Goal: Book appointment/travel/reservation

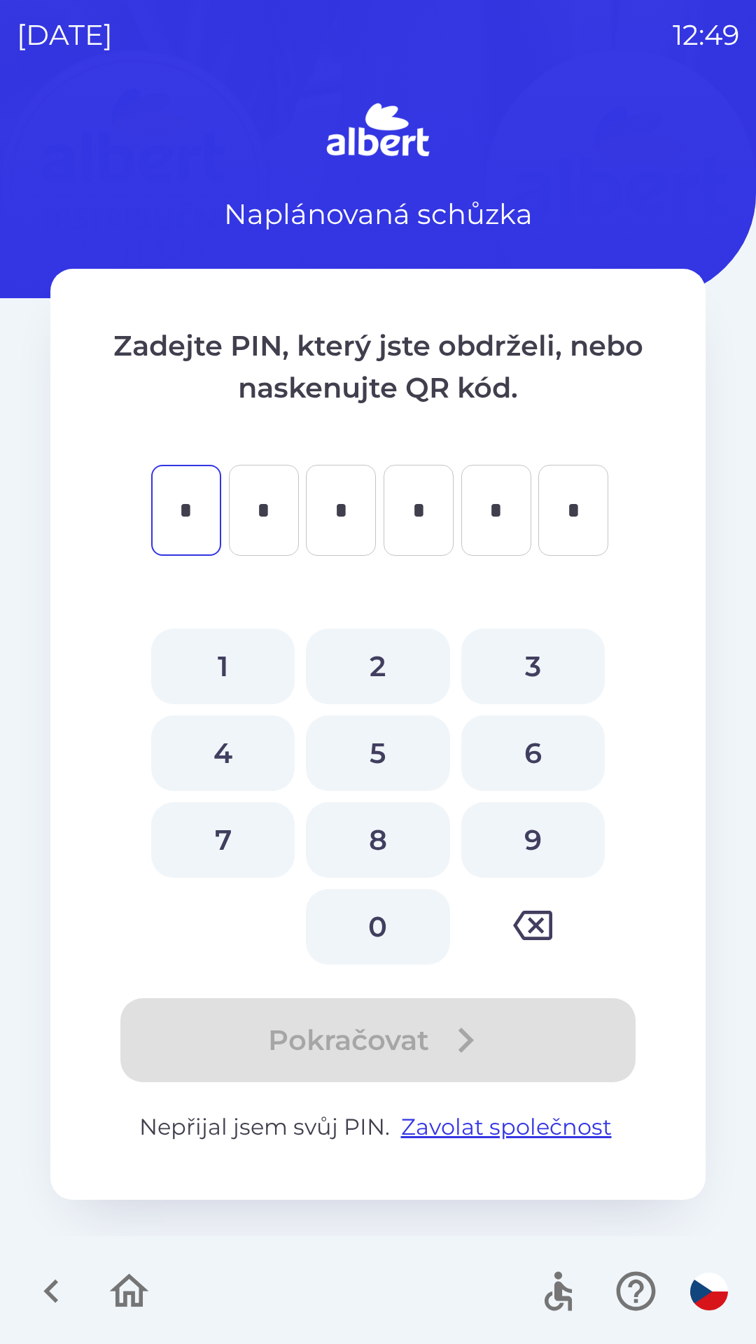
type input "*"
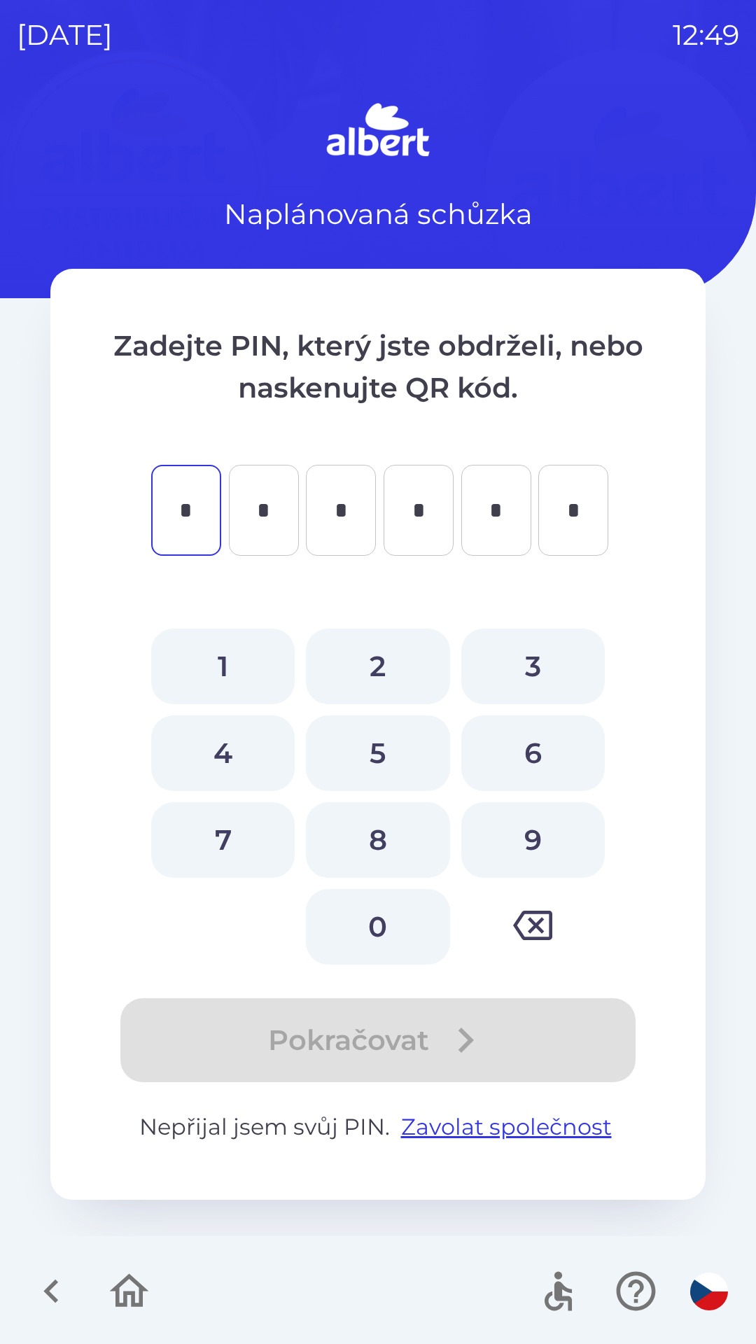
type input "*"
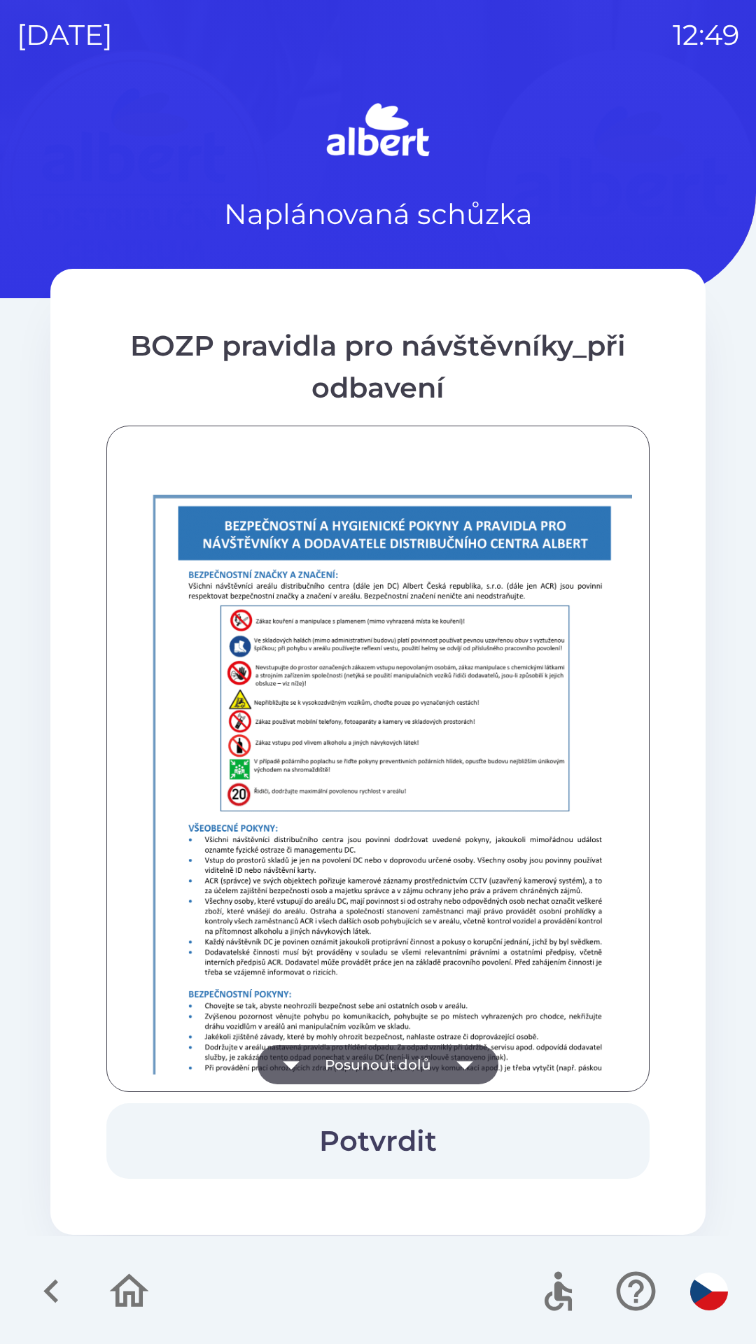
click at [463, 1067] on icon "button" at bounding box center [464, 1065] width 16 height 8
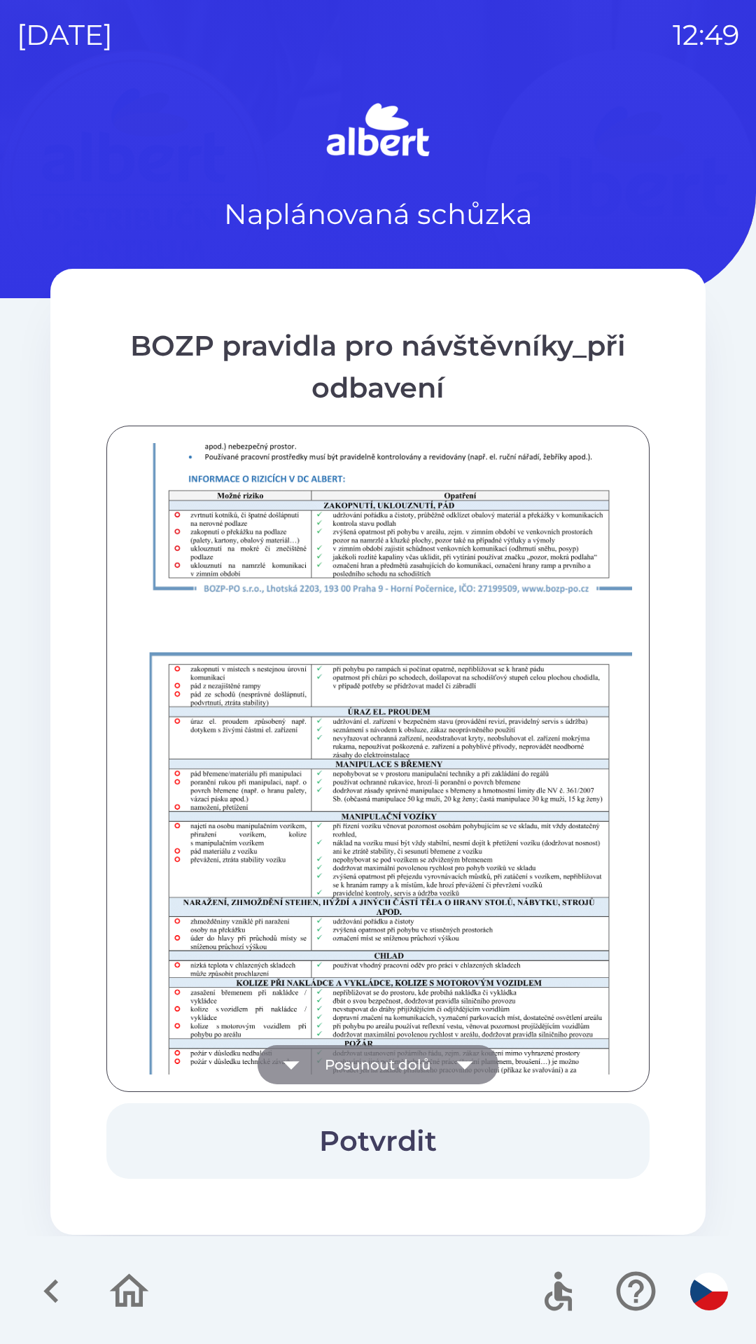
click at [449, 1059] on icon "button" at bounding box center [464, 1064] width 39 height 39
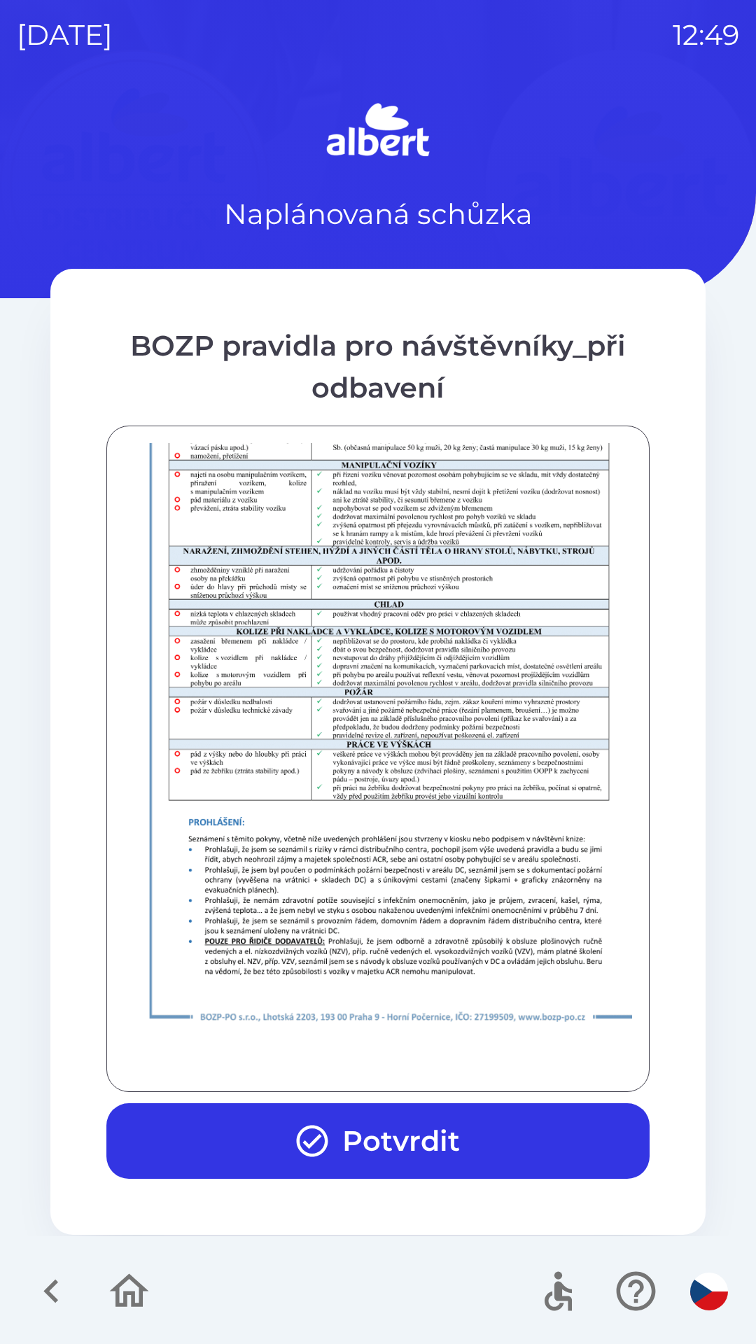
click at [409, 1143] on button "Potvrdit" at bounding box center [377, 1141] width 543 height 76
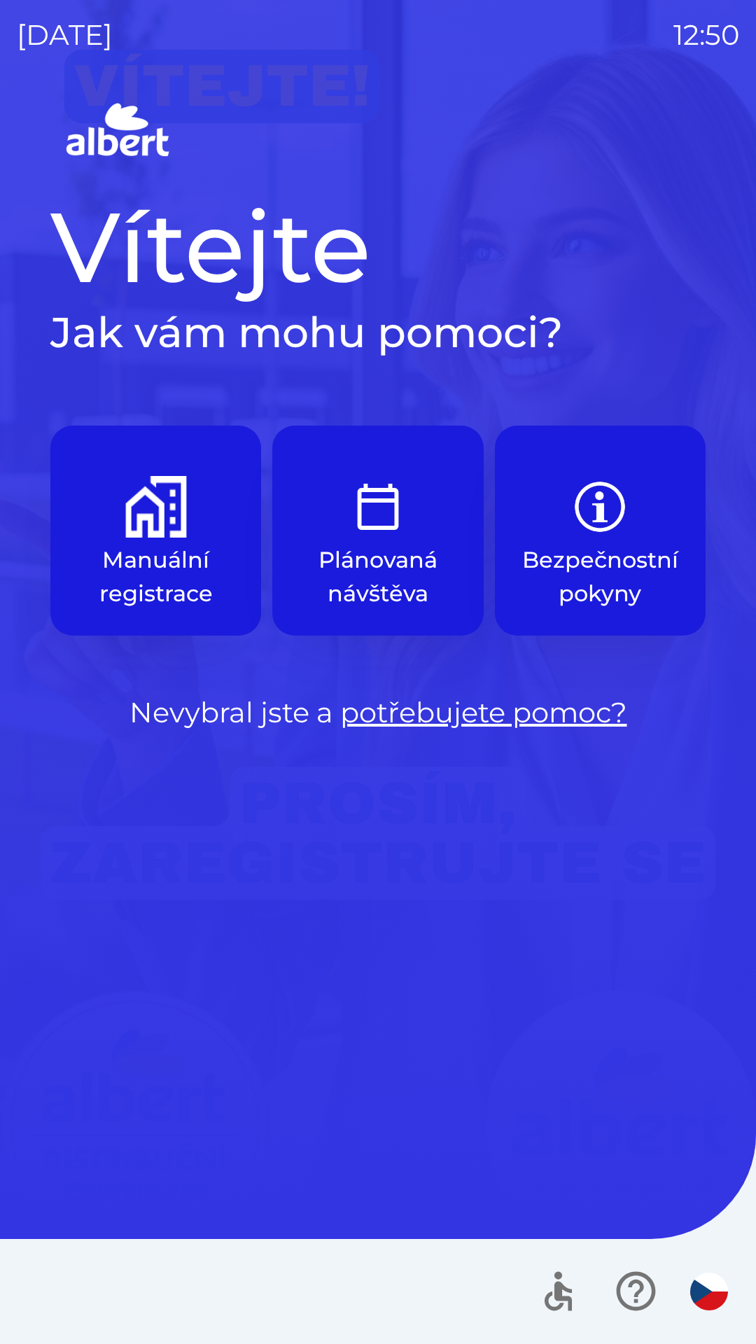
click at [125, 498] on img "button" at bounding box center [156, 507] width 62 height 62
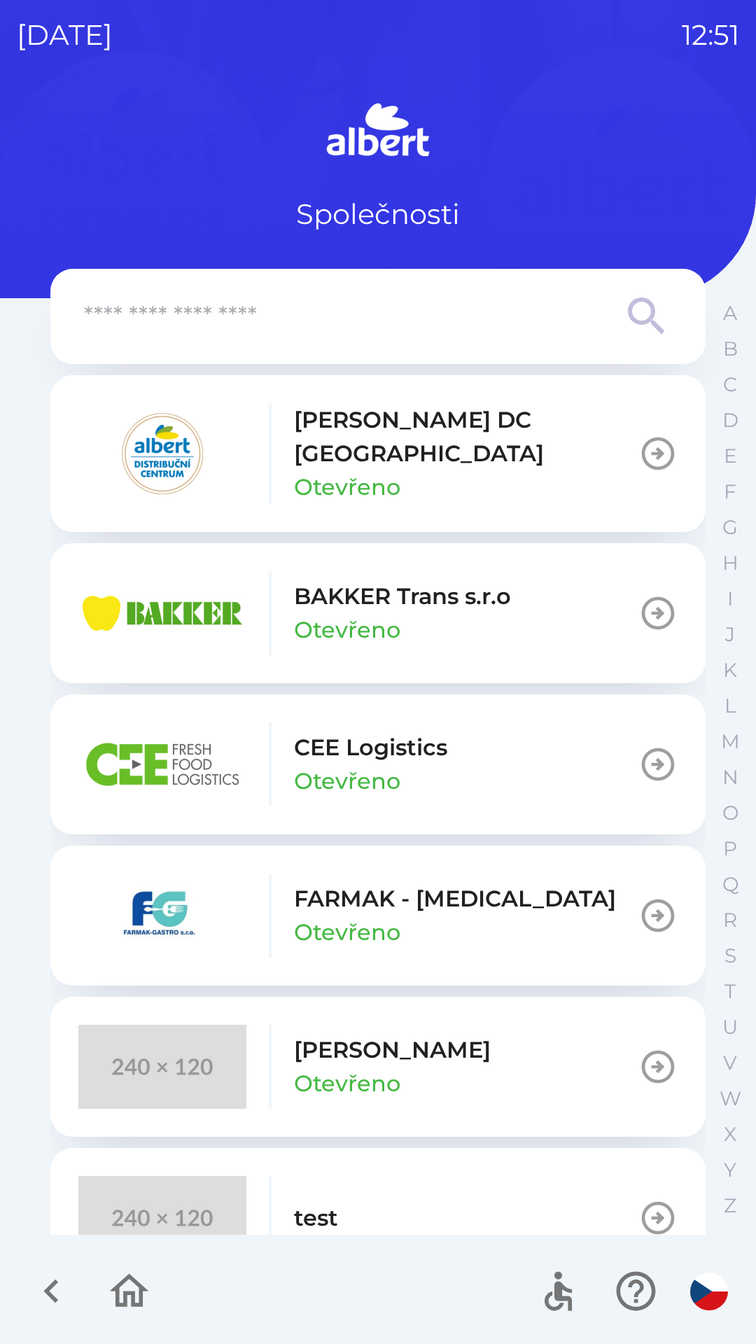
click at [657, 434] on icon "button" at bounding box center [658, 453] width 39 height 39
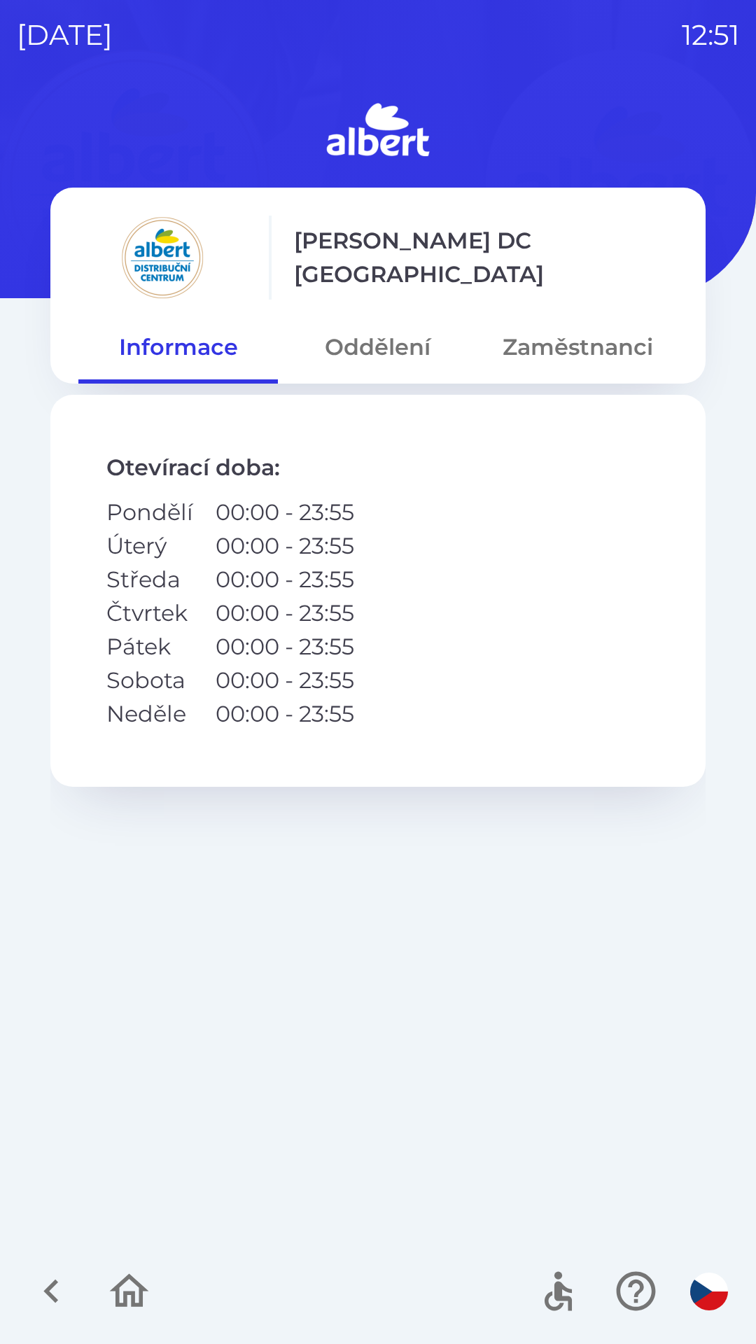
click at [393, 332] on button "Oddělení" at bounding box center [378, 347] width 200 height 50
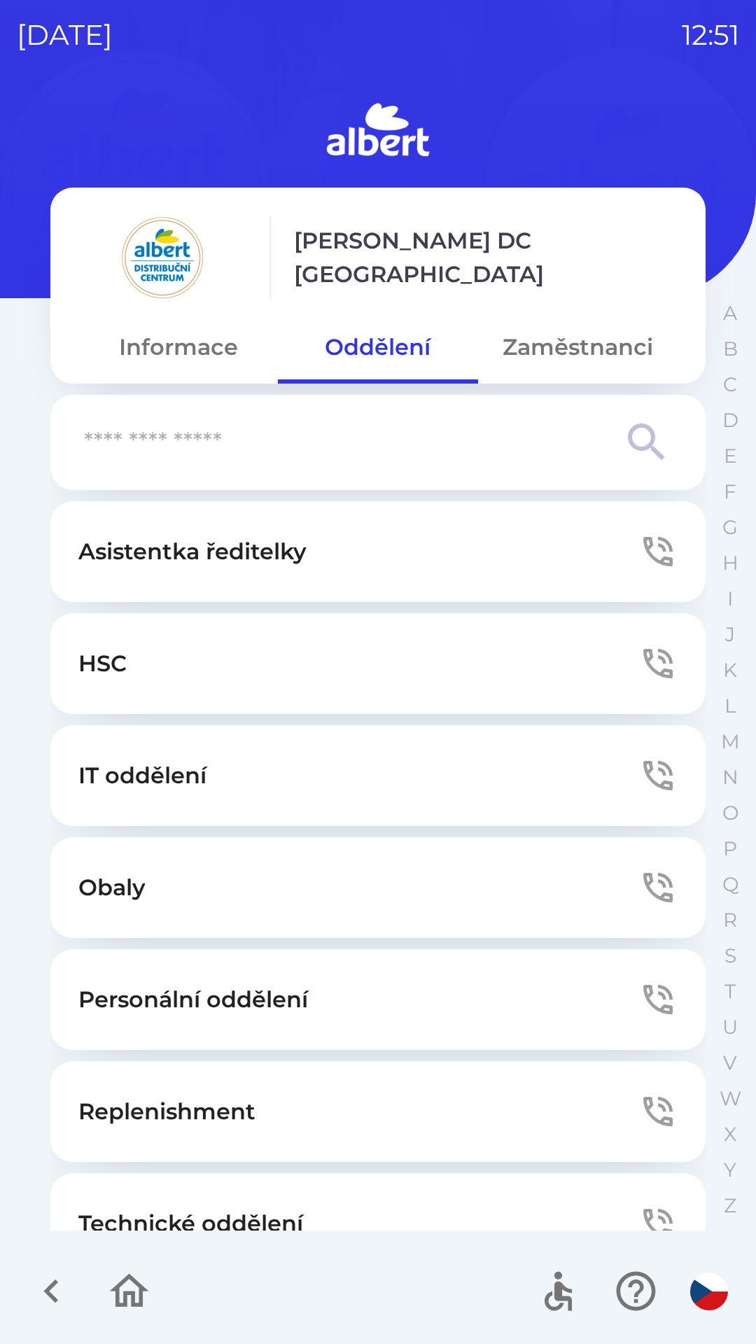
click at [596, 366] on button "Zaměstnanci" at bounding box center [578, 347] width 200 height 50
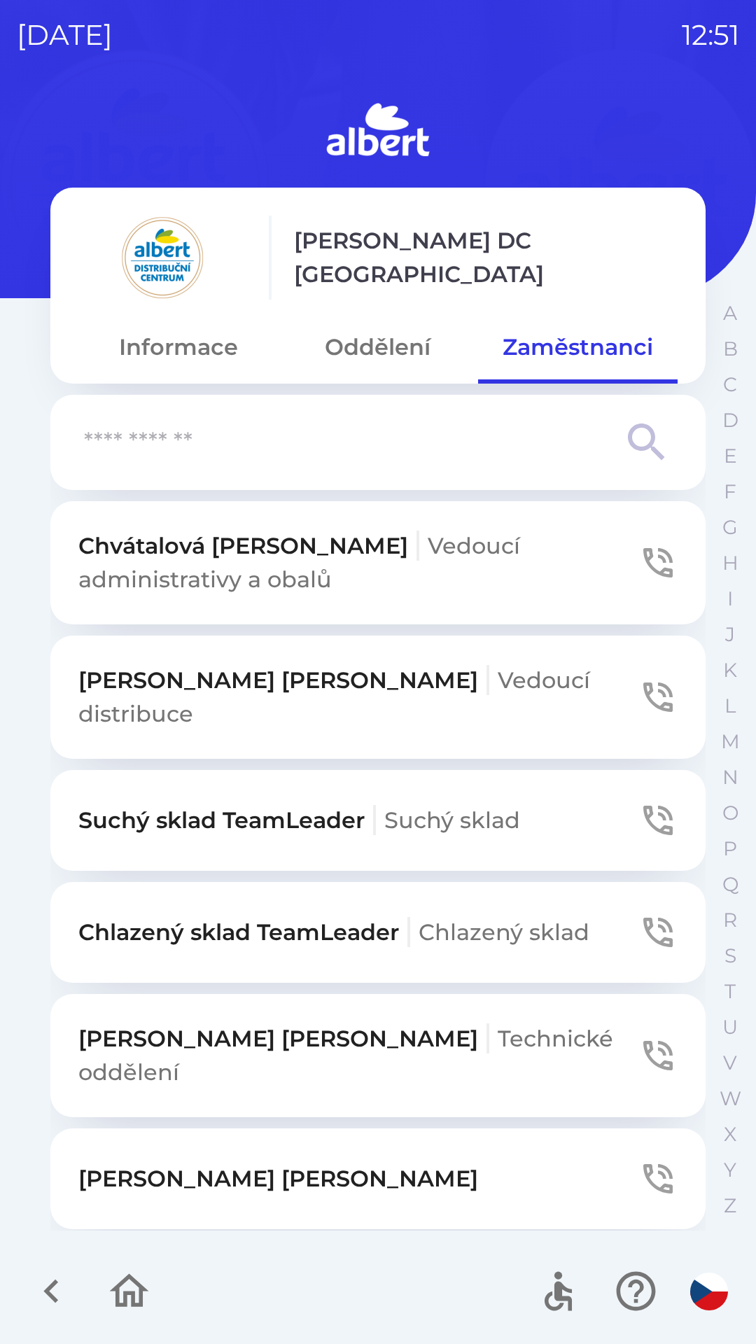
click at [400, 358] on button "Oddělení" at bounding box center [378, 347] width 200 height 50
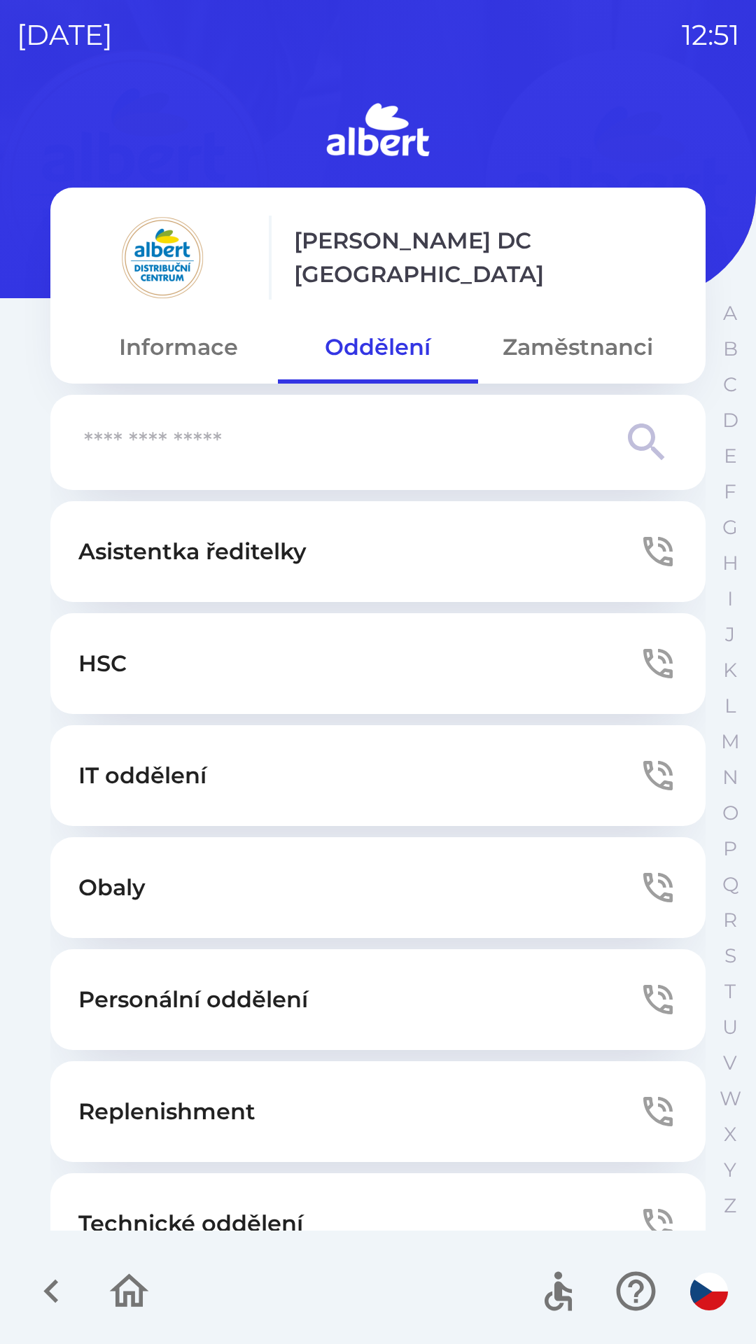
click at [592, 372] on button "Zaměstnanci" at bounding box center [578, 347] width 200 height 50
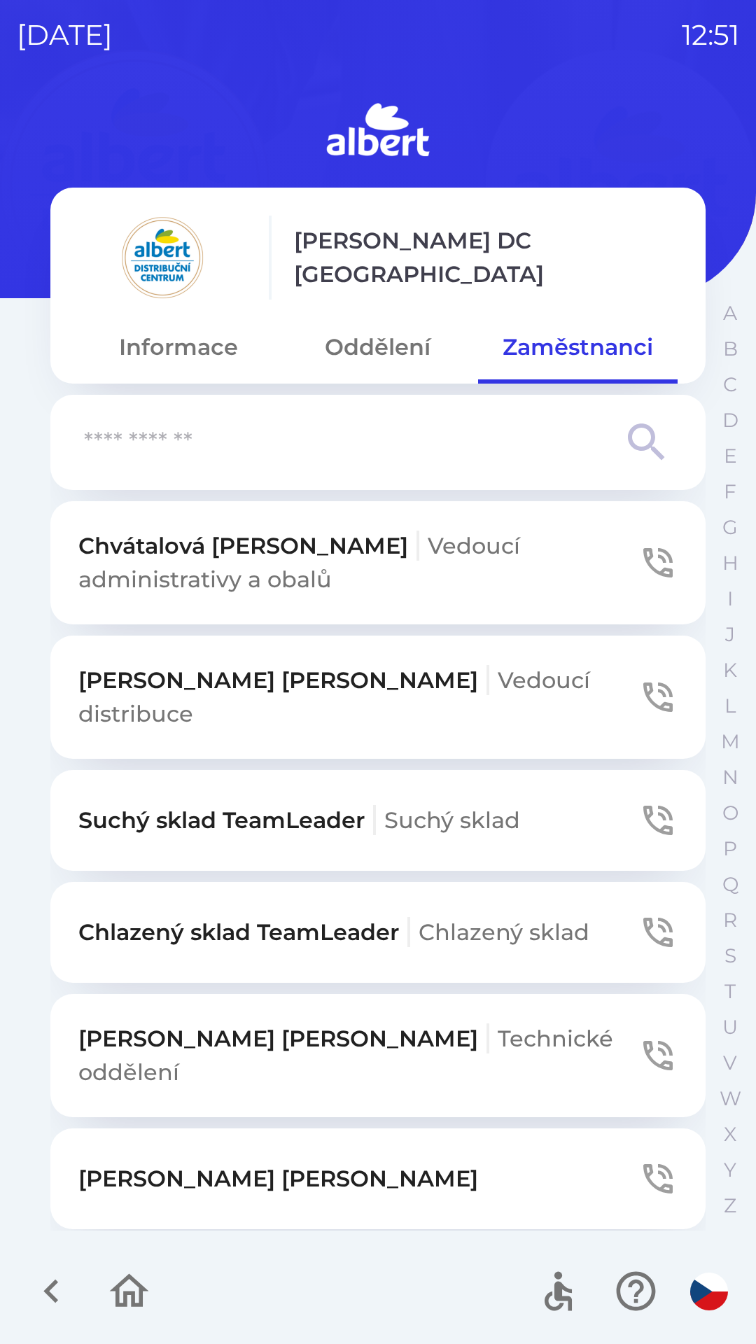
click at [341, 358] on button "Oddělení" at bounding box center [378, 347] width 200 height 50
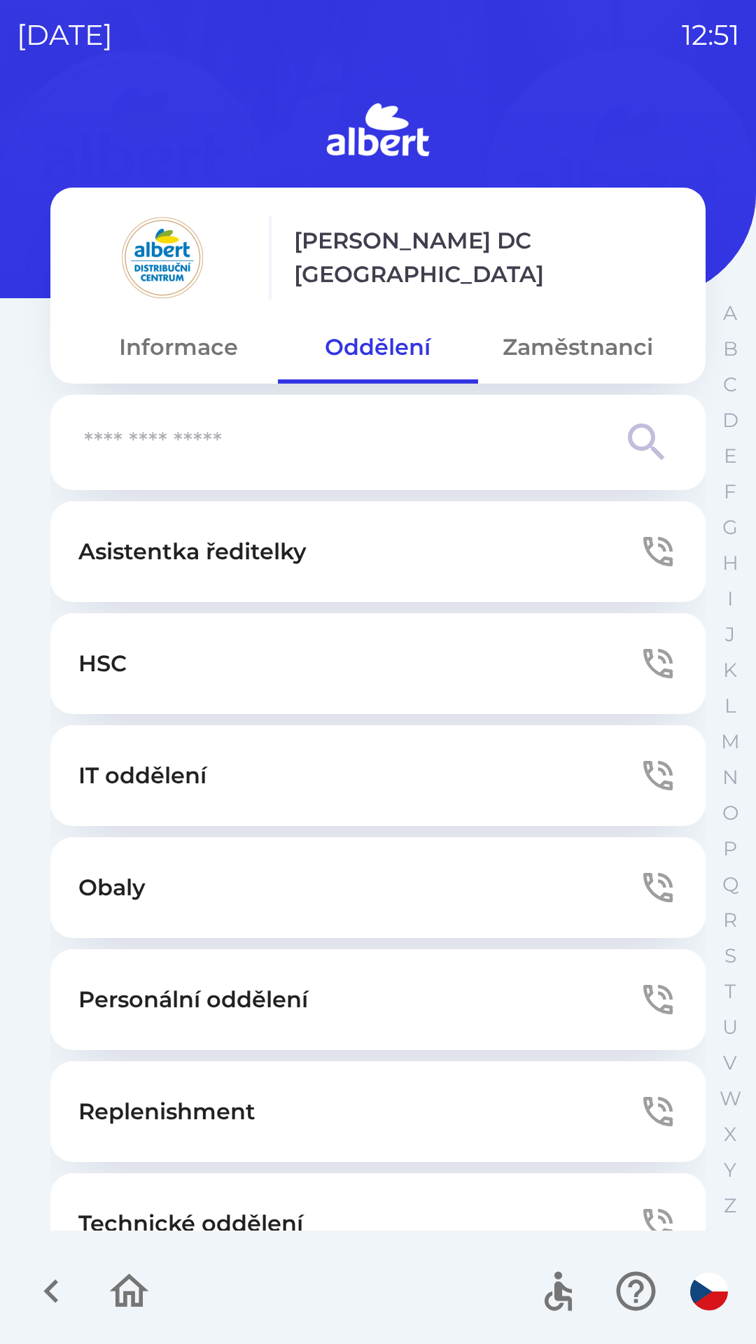
click at [138, 345] on button "Informace" at bounding box center [178, 347] width 200 height 50
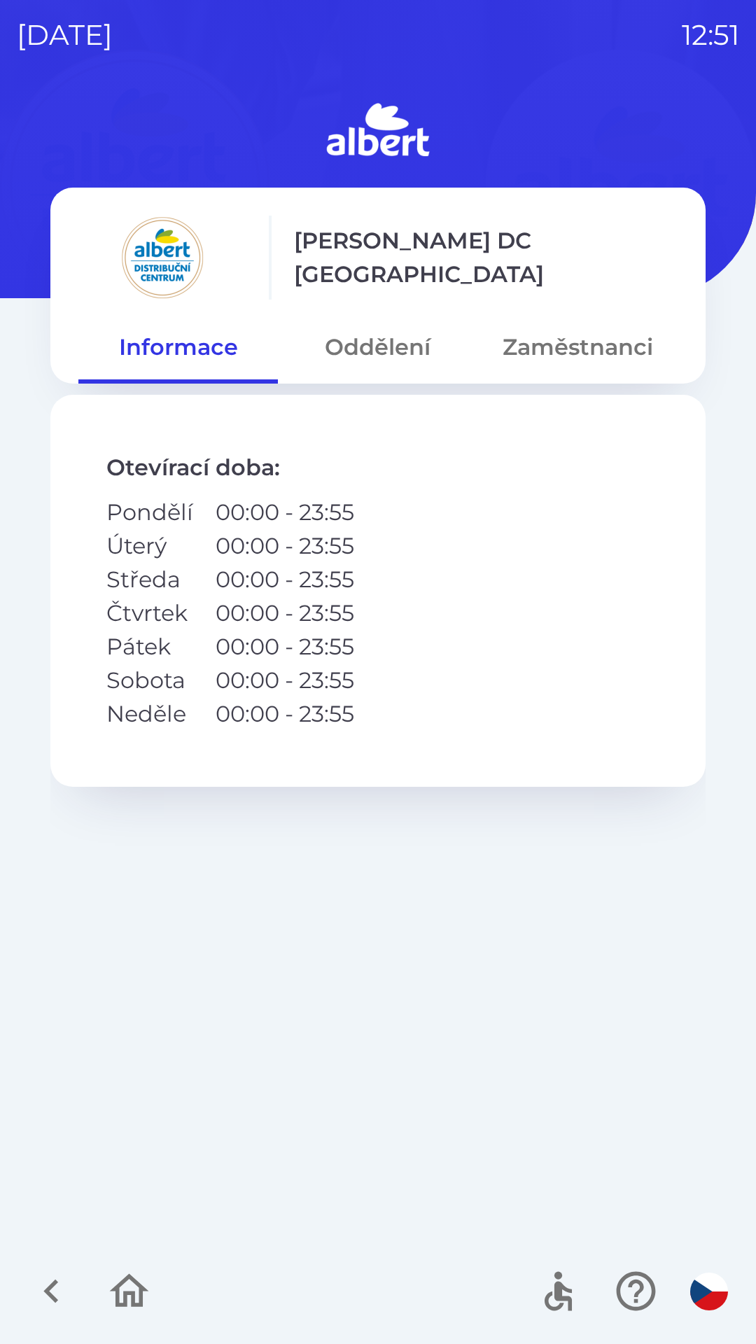
click at [25, 1298] on button "button" at bounding box center [51, 1291] width 58 height 58
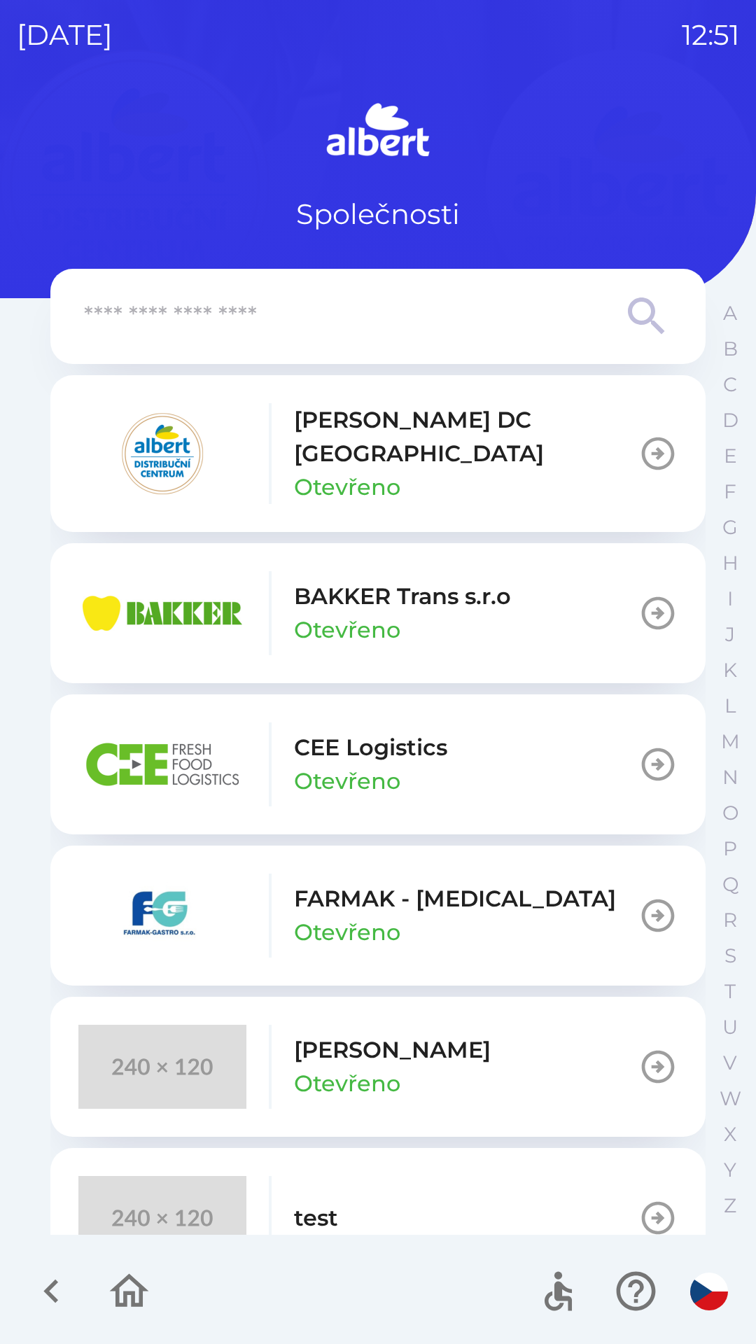
click at [26, 1311] on button "button" at bounding box center [51, 1291] width 58 height 58
